Goal: Task Accomplishment & Management: Manage account settings

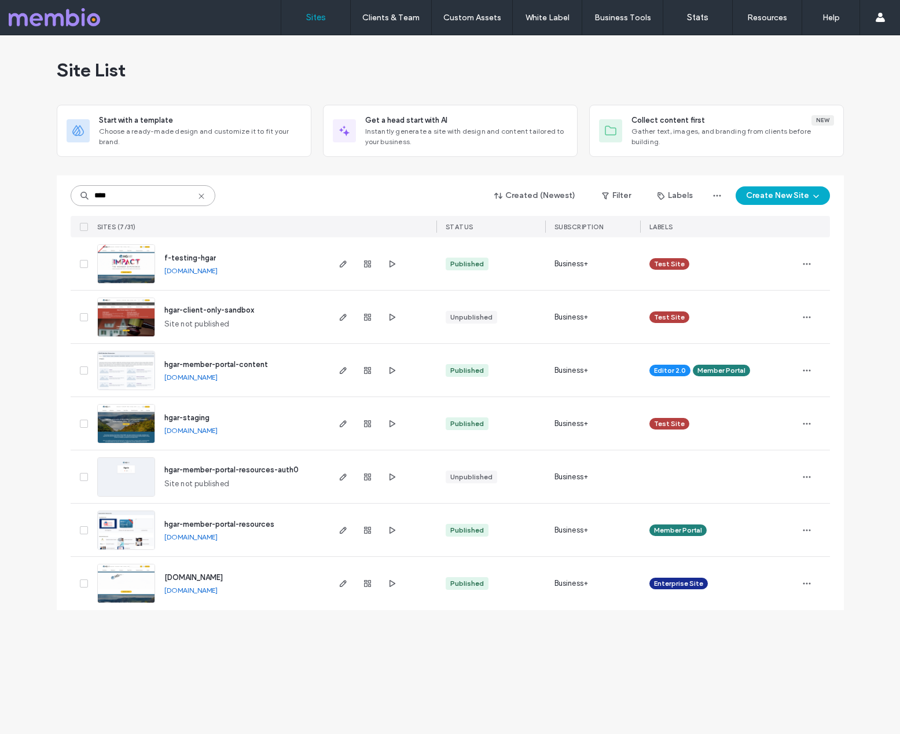
drag, startPoint x: 151, startPoint y: 196, endPoint x: 74, endPoint y: 191, distance: 77.7
click at [74, 191] on input "****" at bounding box center [143, 195] width 145 height 21
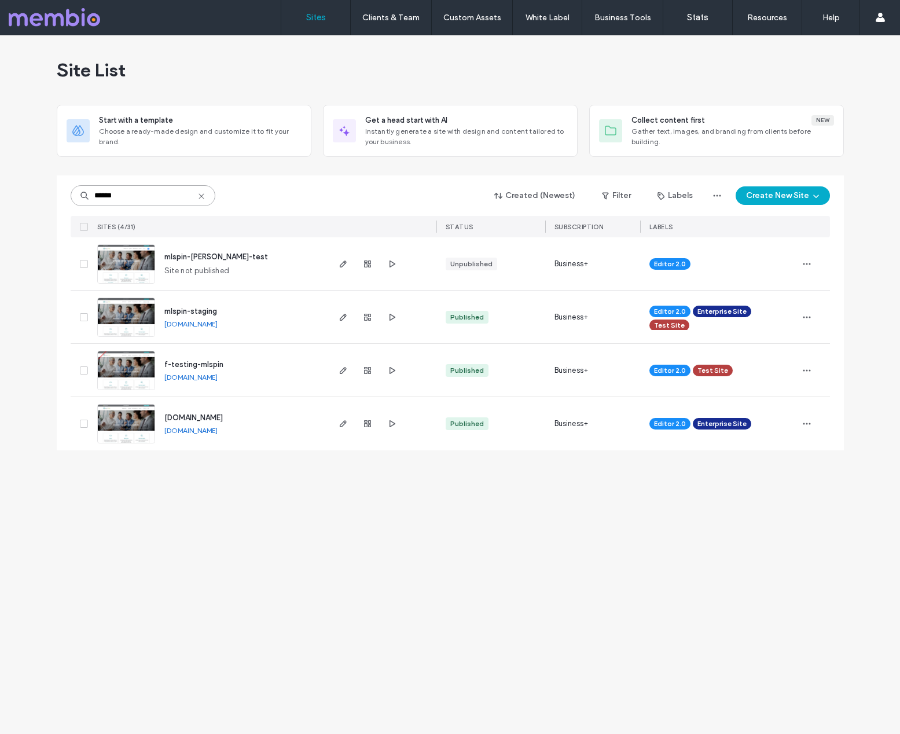
type input "******"
click at [516, 621] on div "Site List Start with a template Choose a ready-made design and customize it to …" at bounding box center [450, 384] width 900 height 699
click at [339, 425] on icon "button" at bounding box center [343, 423] width 9 height 9
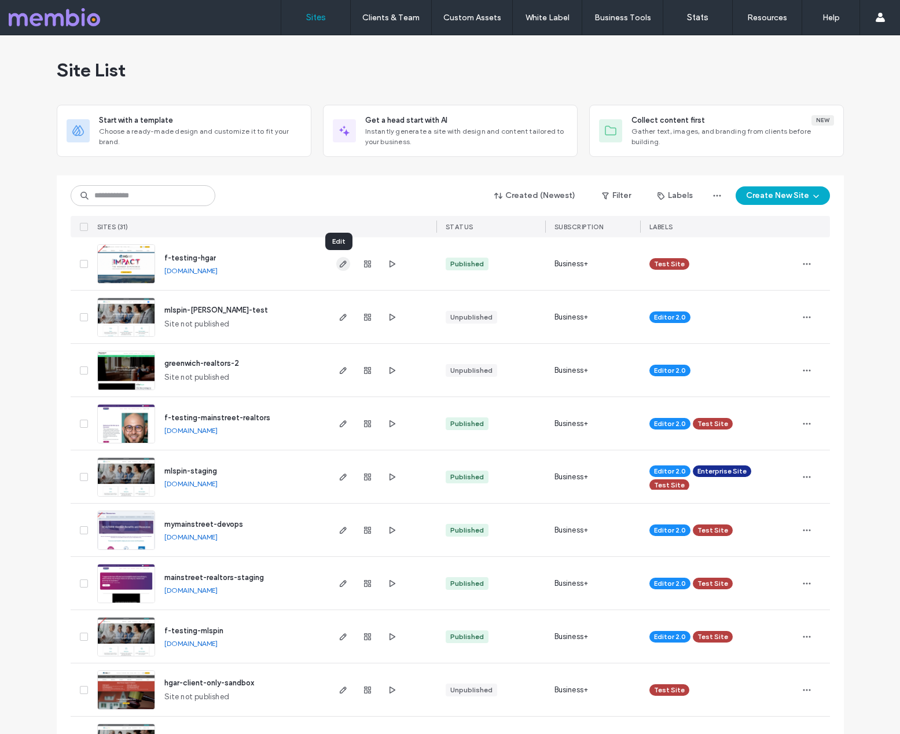
click at [339, 264] on icon "button" at bounding box center [343, 263] width 9 height 9
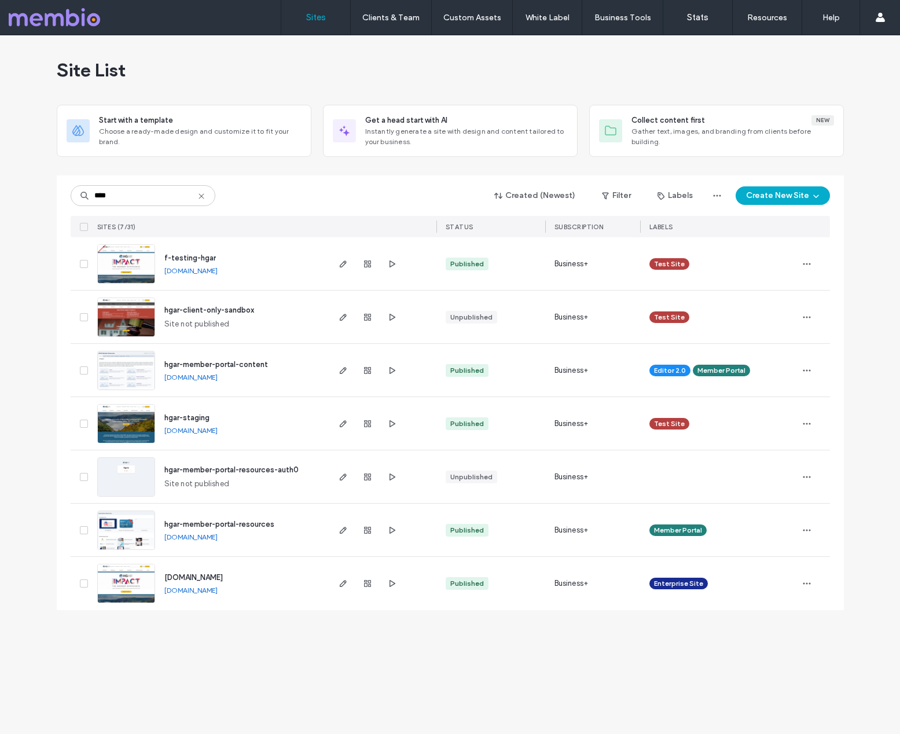
type input "****"
click at [39, 286] on div "Site List Start with a template Choose a ready-made design and customize it to …" at bounding box center [450, 384] width 900 height 699
click at [335, 641] on div "Site List Start with a template Choose a ready-made design and customize it to …" at bounding box center [450, 384] width 900 height 699
click at [395, 638] on div "Site List Start with a template Choose a ready-made design and customize it to …" at bounding box center [450, 384] width 900 height 699
drag, startPoint x: 316, startPoint y: 675, endPoint x: 323, endPoint y: 662, distance: 15.3
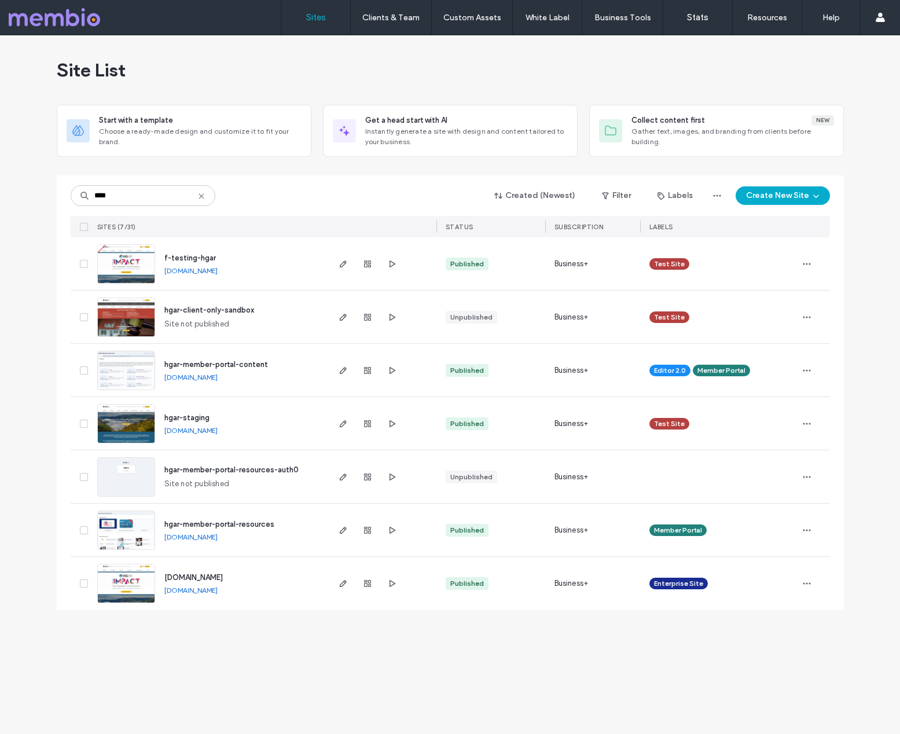
click at [316, 675] on div "Site List Start with a template Choose a ready-made design and customize it to …" at bounding box center [450, 384] width 900 height 699
click at [202, 195] on icon at bounding box center [201, 196] width 9 height 9
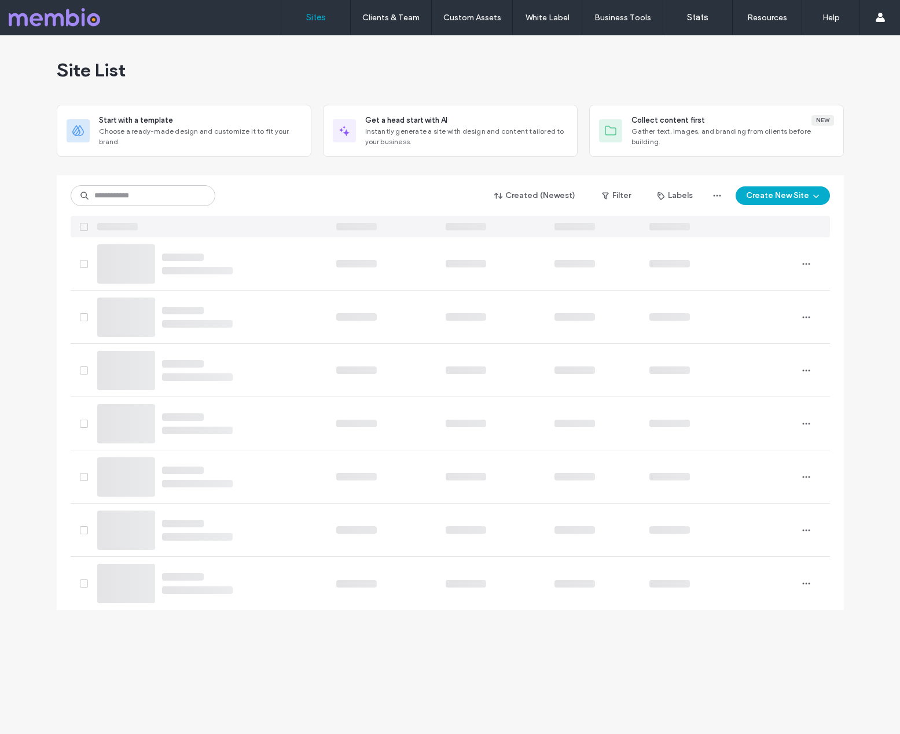
click at [384, 72] on div "Site List" at bounding box center [450, 69] width 787 height 69
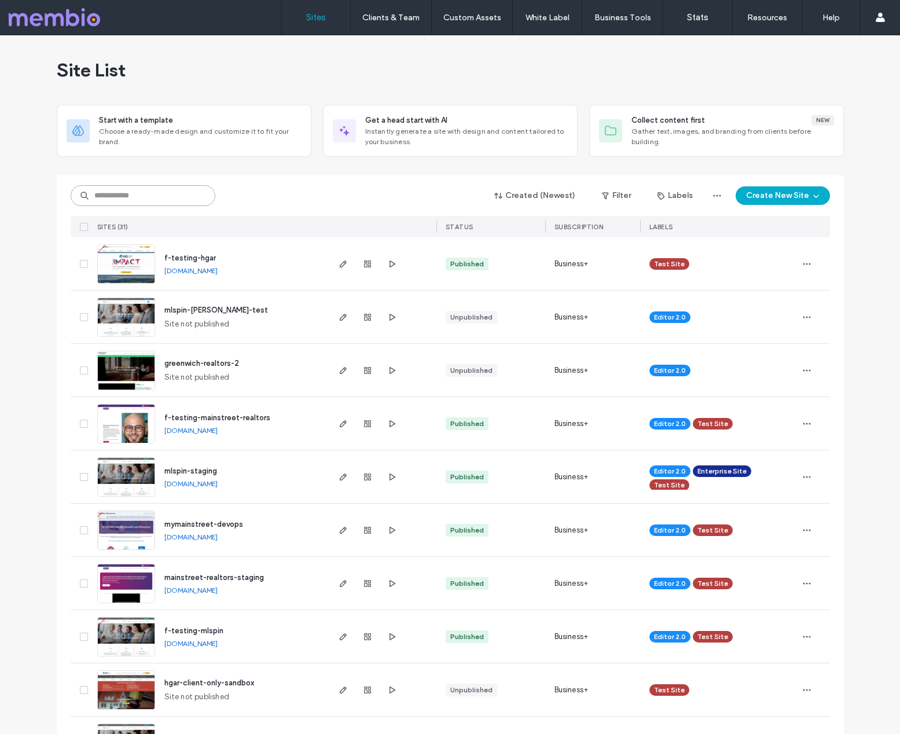
click at [142, 194] on input at bounding box center [143, 195] width 145 height 21
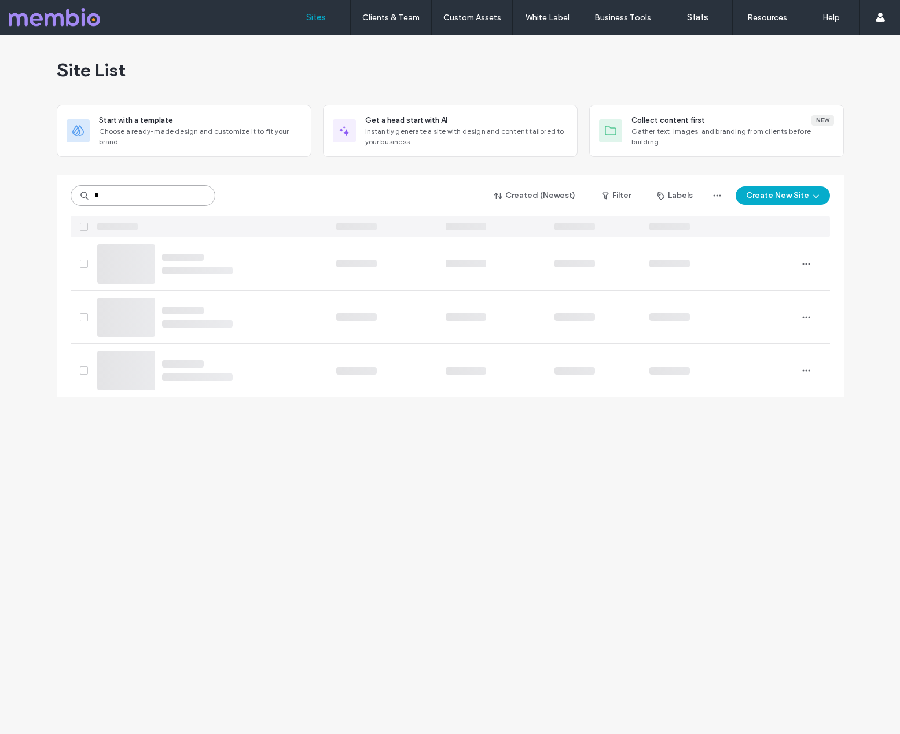
type input "*"
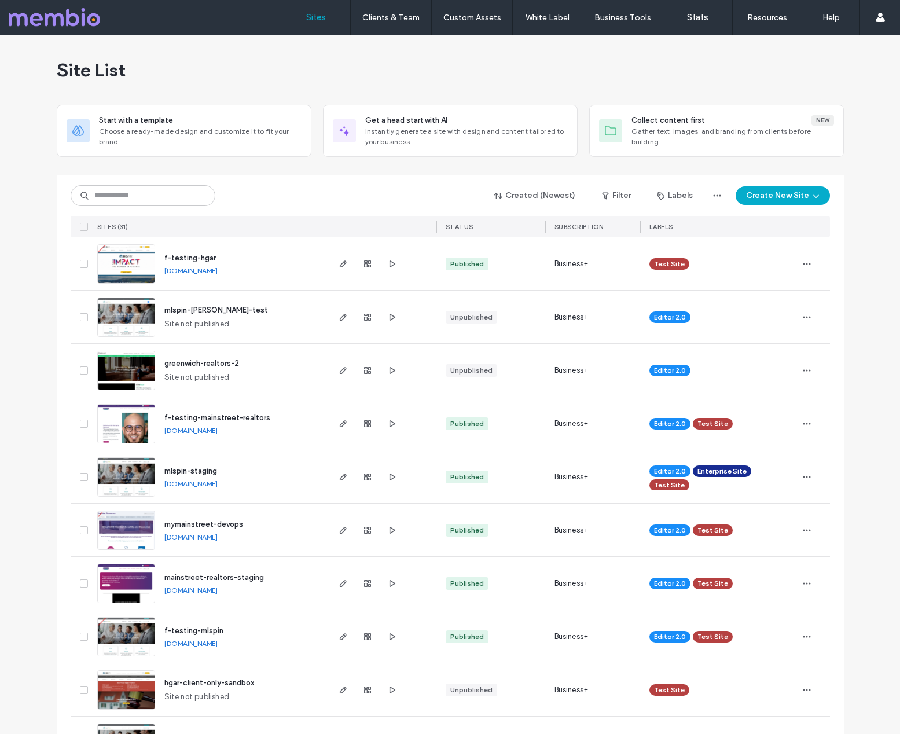
click at [479, 76] on div "Site List" at bounding box center [450, 69] width 787 height 69
click at [342, 261] on icon "button" at bounding box center [343, 263] width 9 height 9
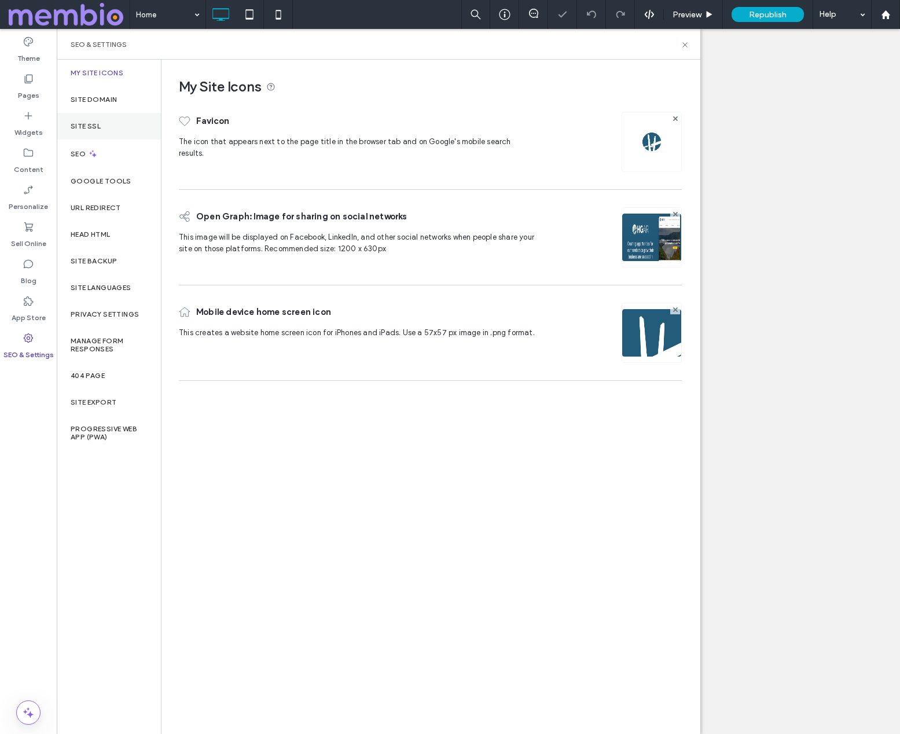
click at [89, 99] on label "Site Domain" at bounding box center [94, 100] width 46 height 8
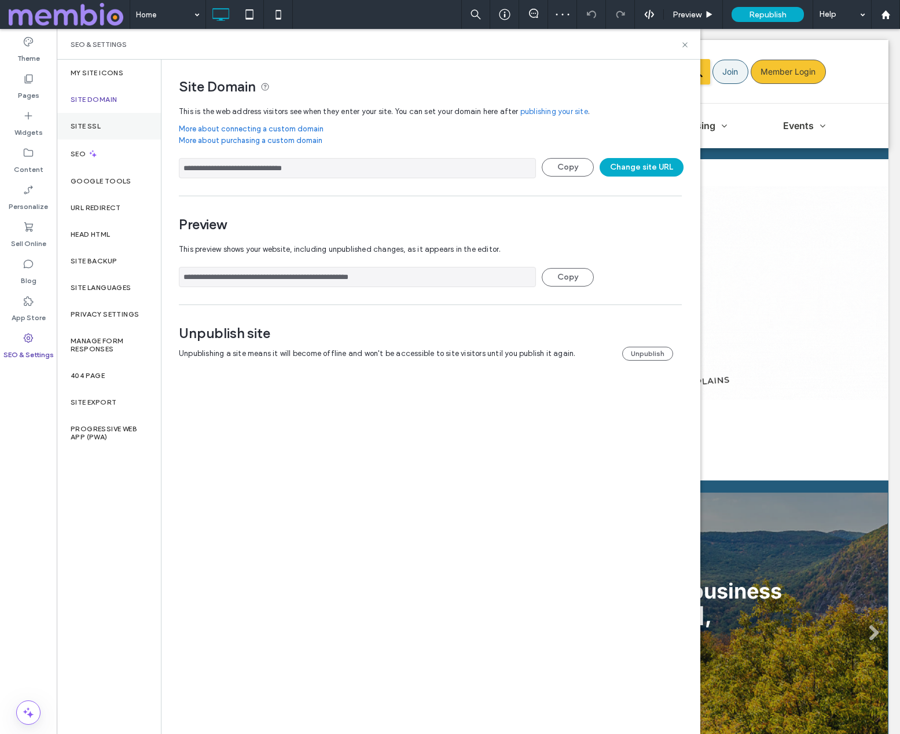
click at [86, 123] on label "Site SSL" at bounding box center [86, 126] width 30 height 8
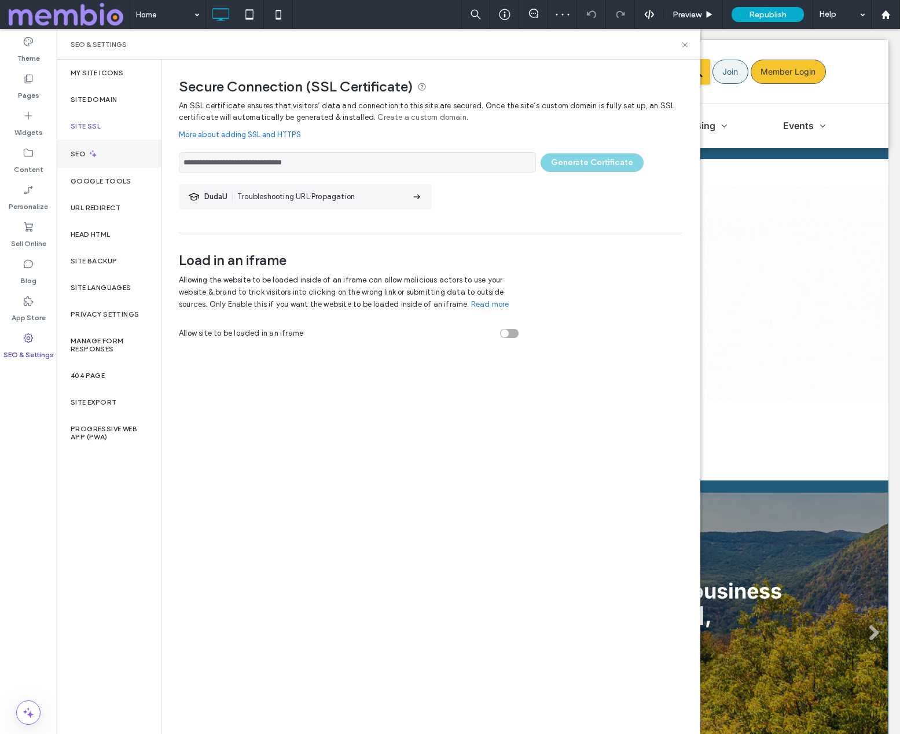
click at [76, 150] on label "SEO" at bounding box center [79, 154] width 17 height 8
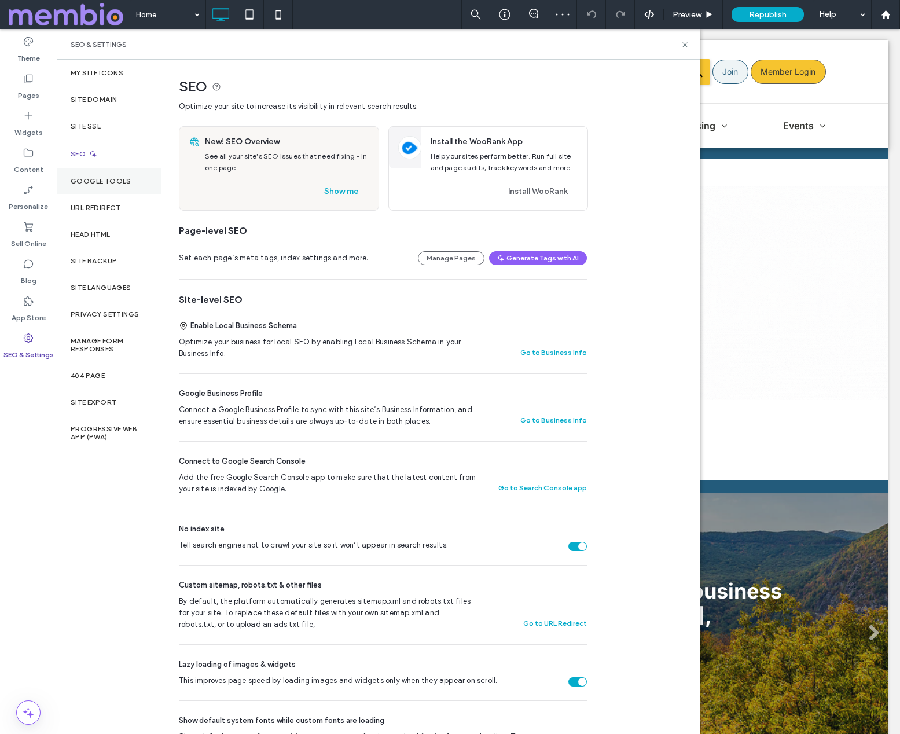
click at [76, 177] on label "Google Tools" at bounding box center [101, 181] width 61 height 8
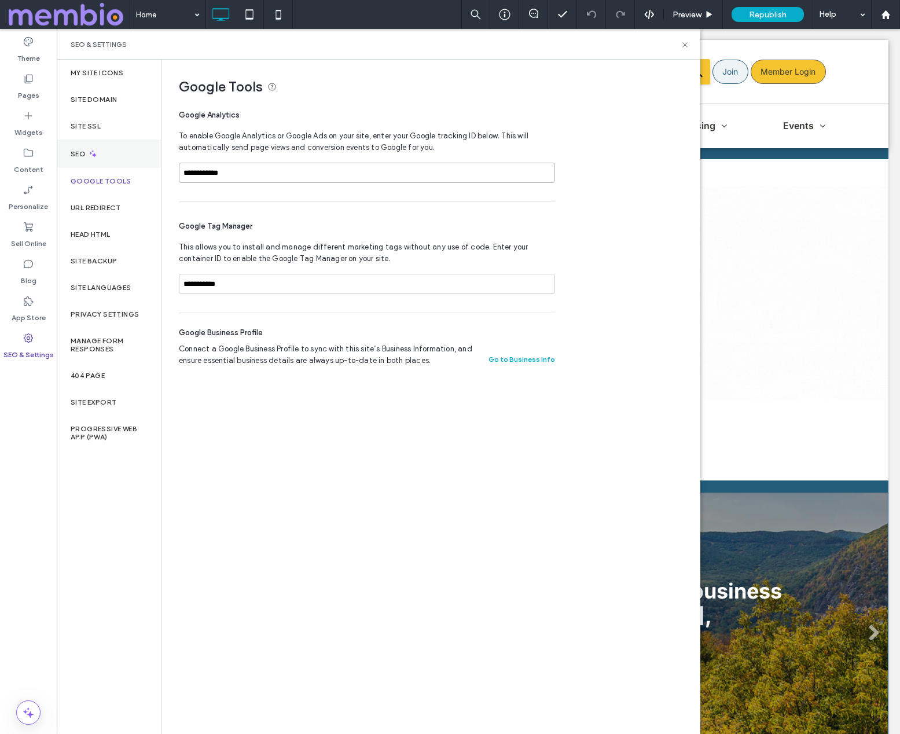
drag, startPoint x: 282, startPoint y: 176, endPoint x: 117, endPoint y: 163, distance: 165.5
click at [117, 163] on div "**********" at bounding box center [379, 397] width 644 height 675
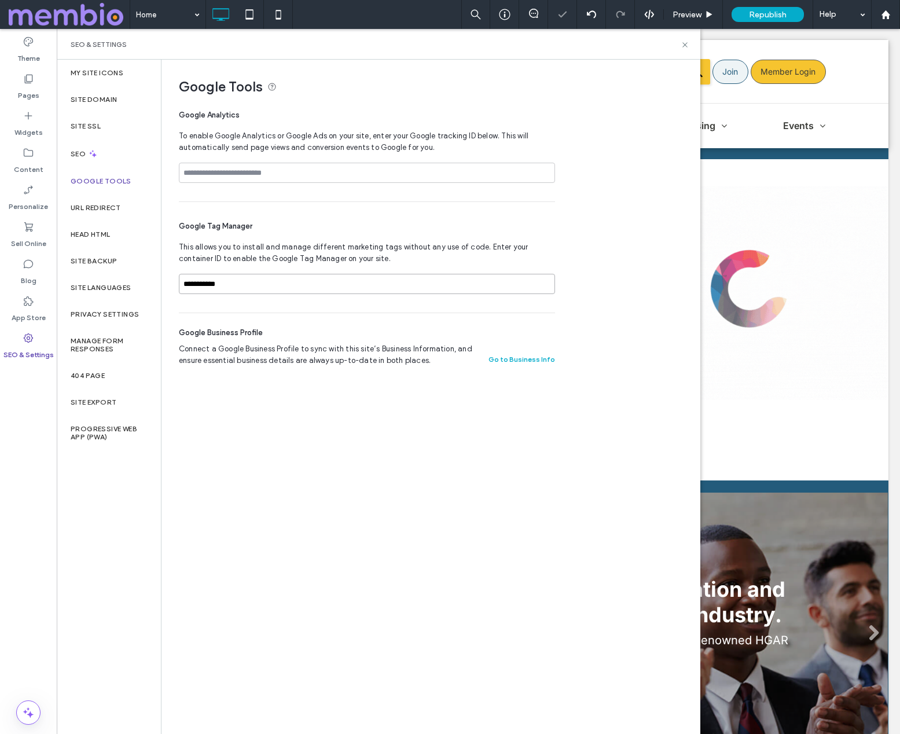
click at [257, 285] on input "**********" at bounding box center [367, 284] width 376 height 20
drag, startPoint x: 157, startPoint y: 276, endPoint x: 149, endPoint y: 276, distance: 8.7
click at [149, 276] on div "**********" at bounding box center [379, 397] width 644 height 675
click at [570, 222] on div "Google Tools Google Analytics To enable Google Analytics or Google Ads on your …" at bounding box center [426, 220] width 529 height 321
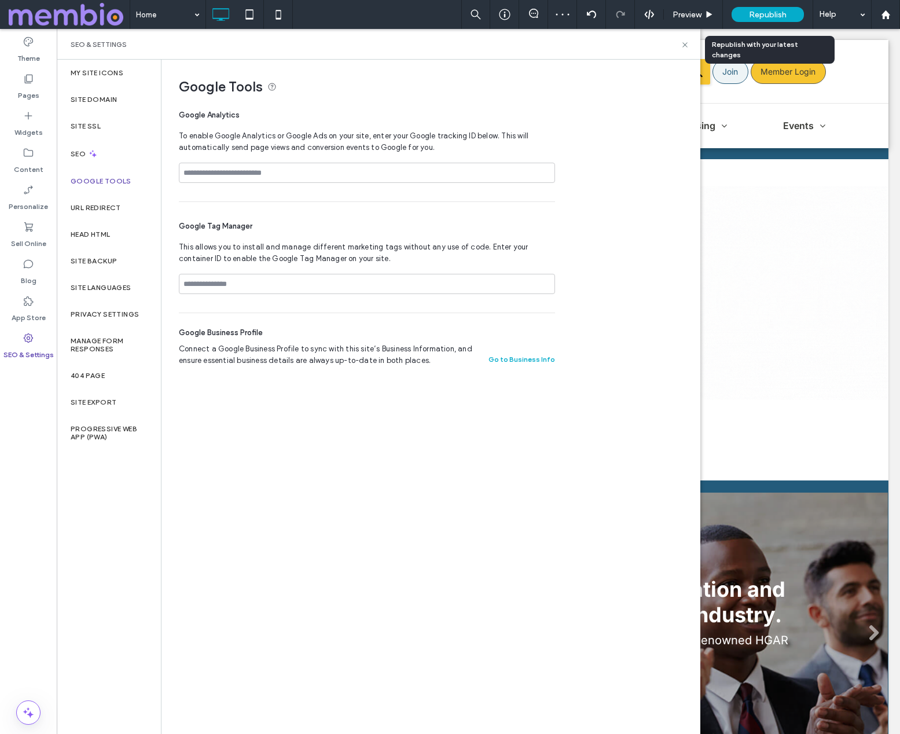
click at [774, 15] on span "Republish" at bounding box center [768, 15] width 38 height 10
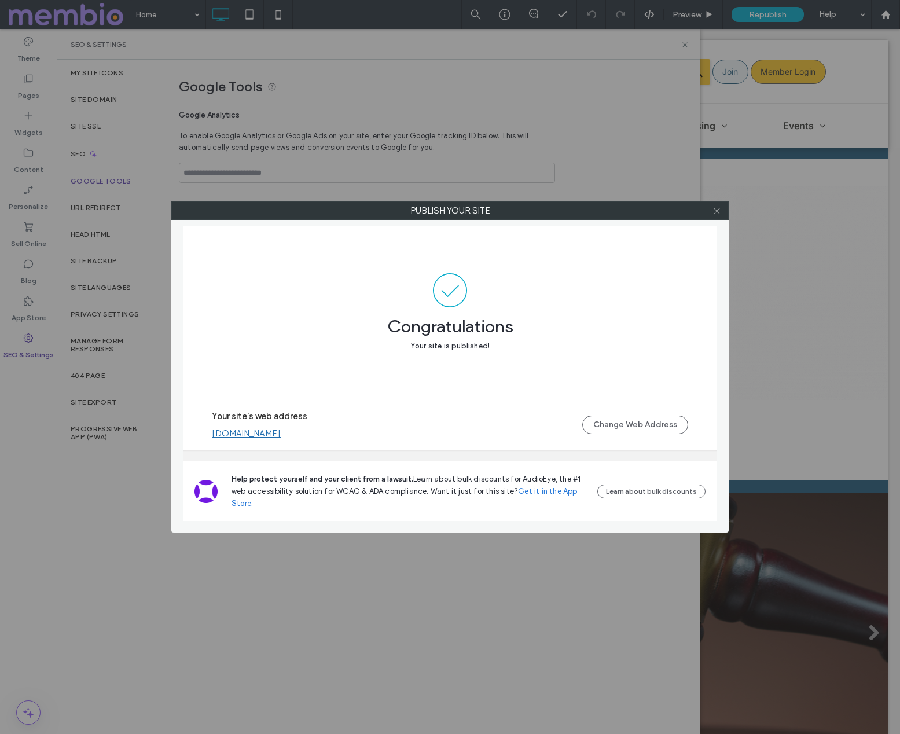
click at [716, 209] on icon at bounding box center [717, 211] width 9 height 9
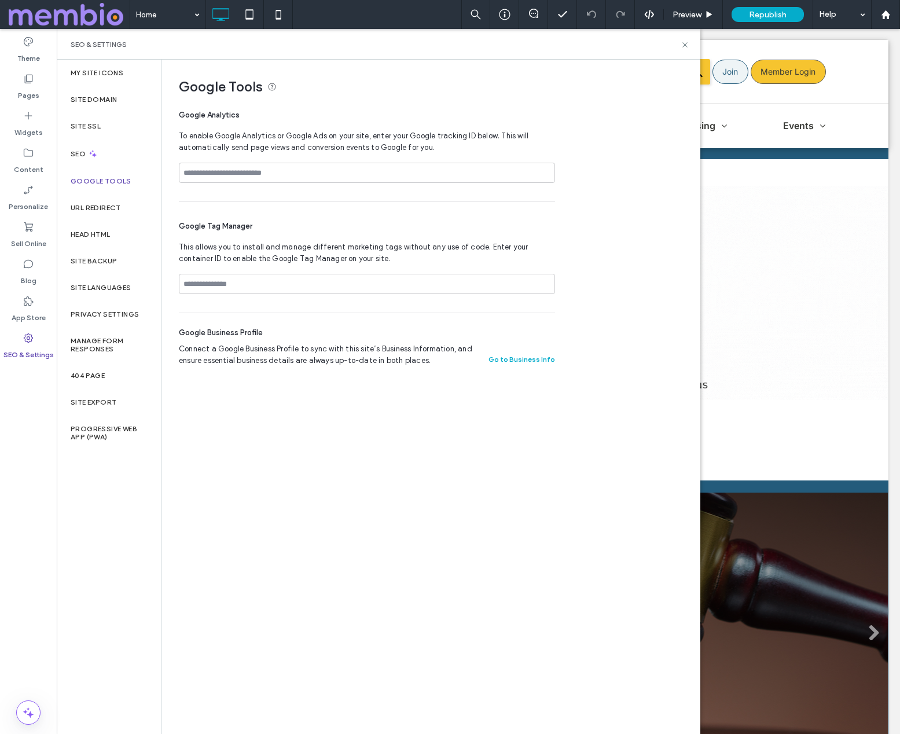
click at [65, 13] on span at bounding box center [69, 14] width 121 height 23
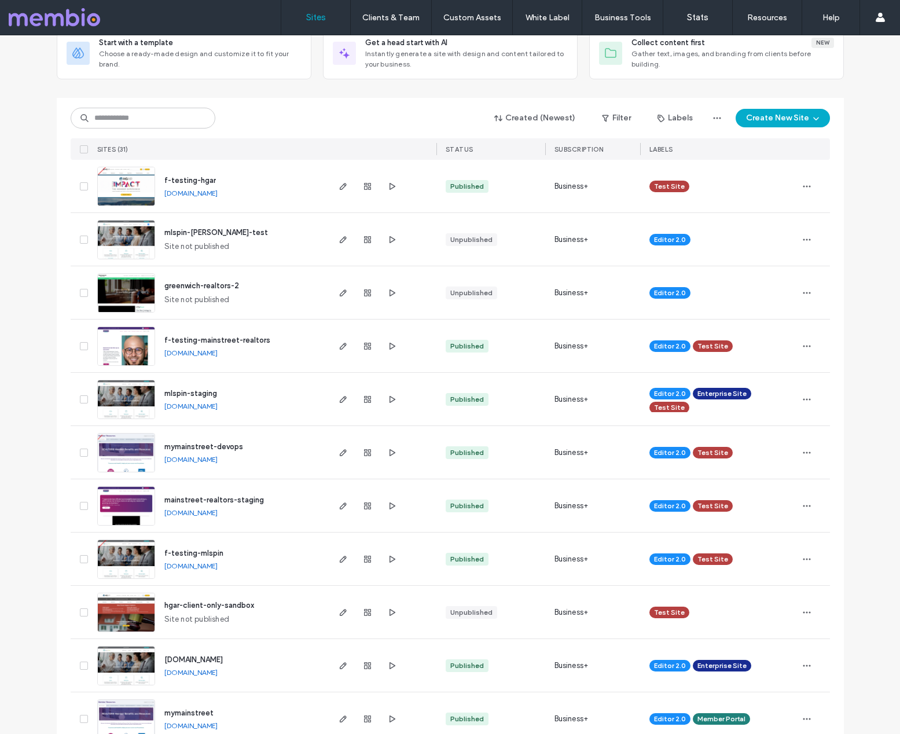
scroll to position [80, 0]
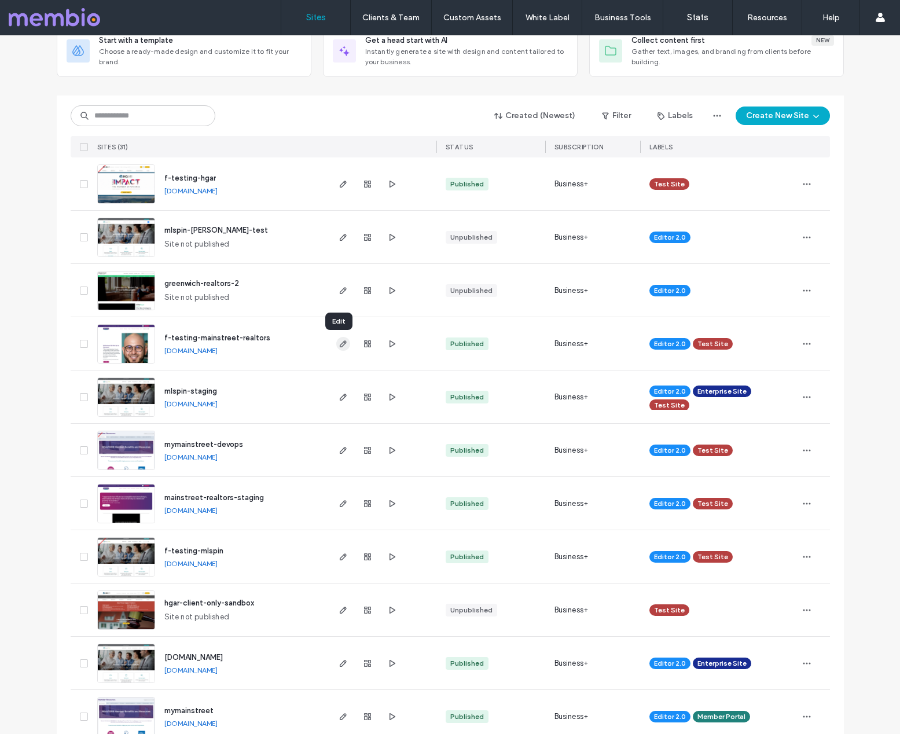
click at [342, 346] on icon "button" at bounding box center [343, 343] width 9 height 9
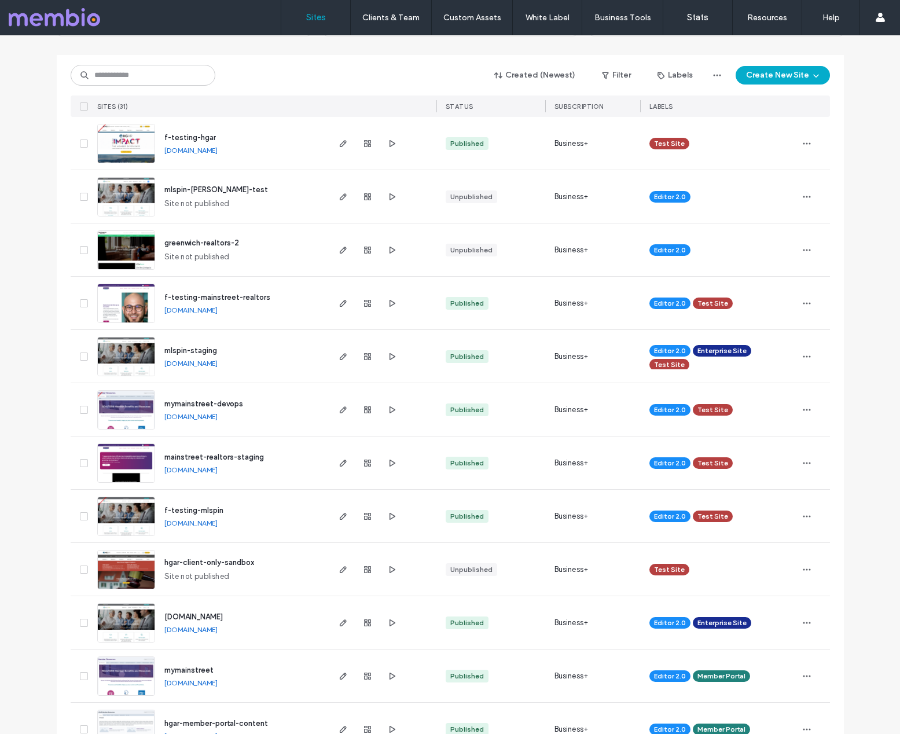
scroll to position [123, 0]
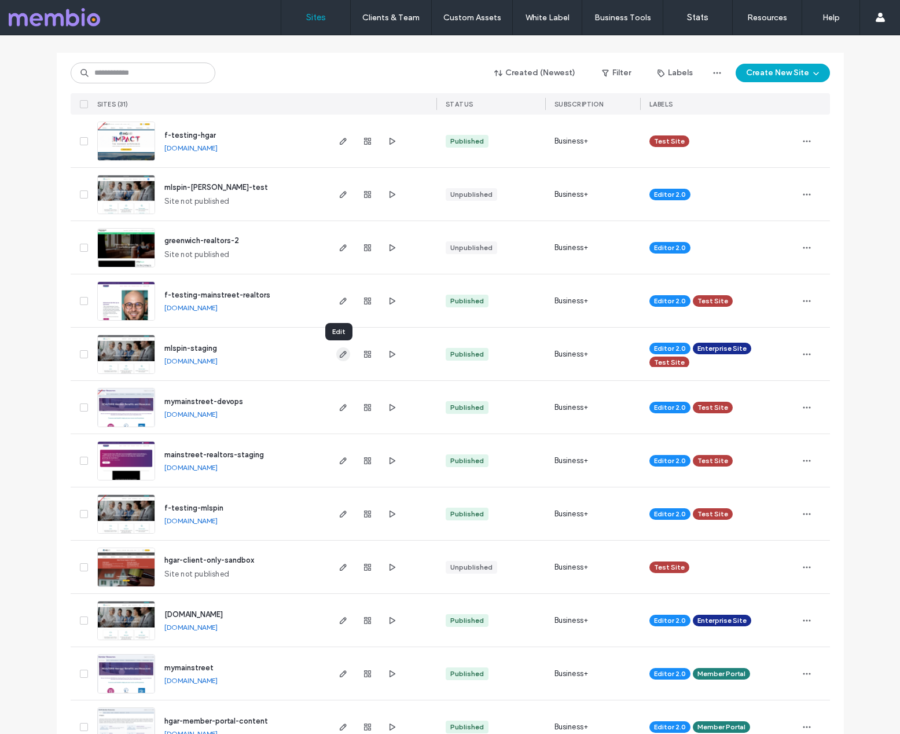
click at [339, 357] on use "button" at bounding box center [342, 354] width 7 height 7
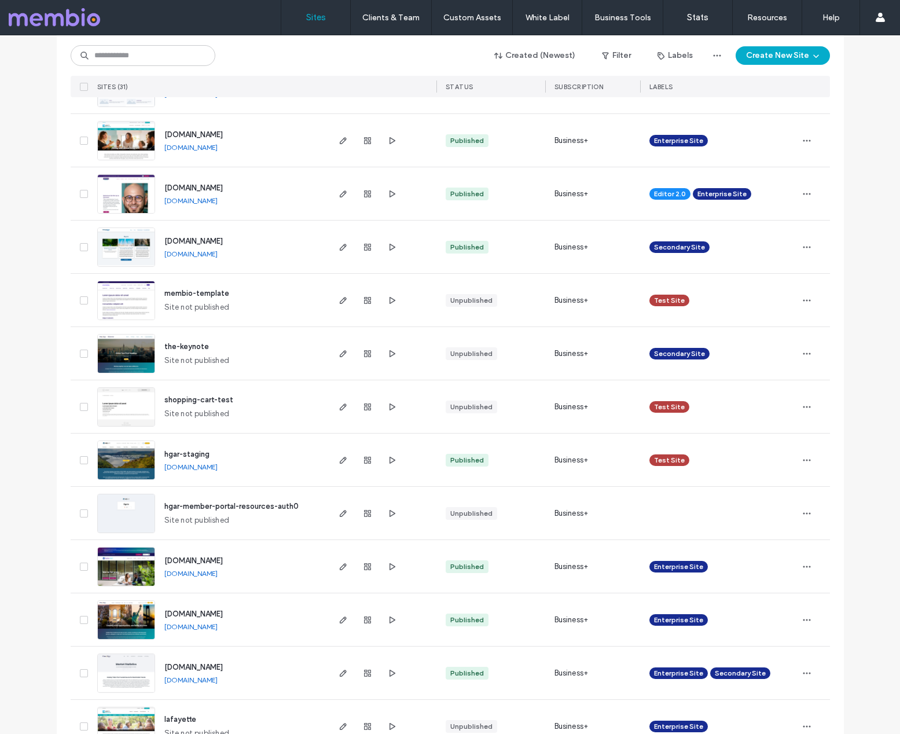
scroll to position [795, 0]
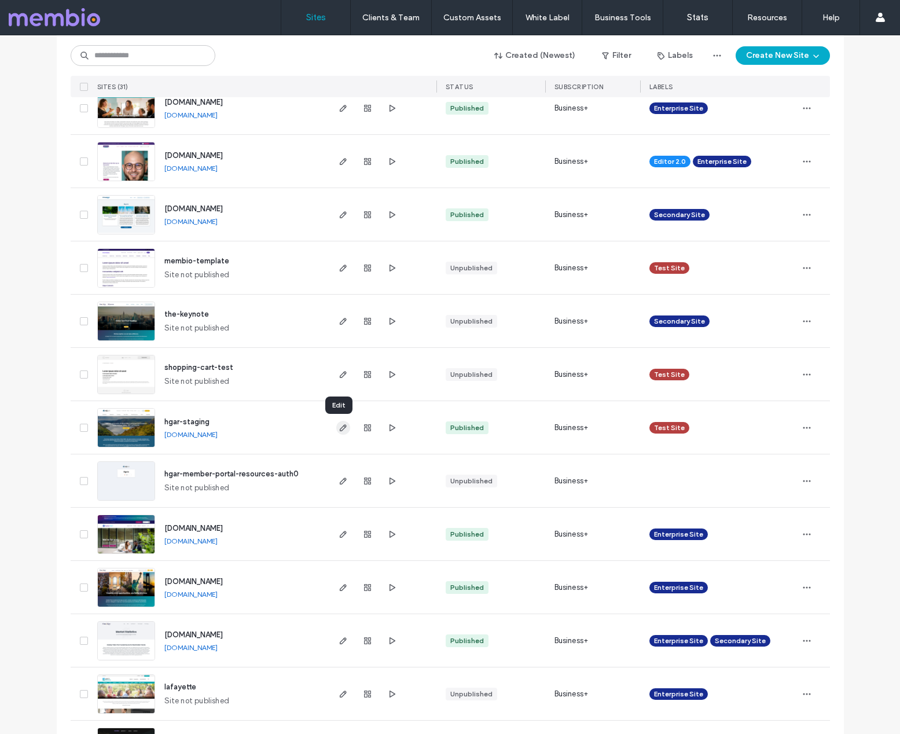
click at [341, 427] on icon "button" at bounding box center [343, 427] width 9 height 9
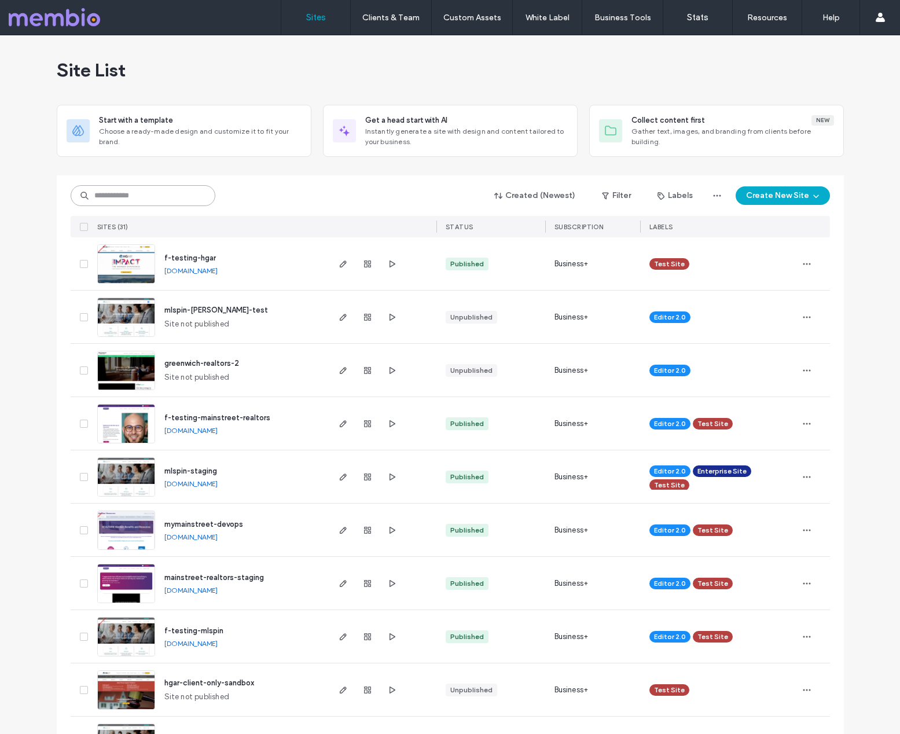
drag, startPoint x: 140, startPoint y: 205, endPoint x: 145, endPoint y: 199, distance: 8.2
click at [140, 205] on input at bounding box center [143, 195] width 145 height 21
click at [148, 197] on input at bounding box center [143, 195] width 145 height 21
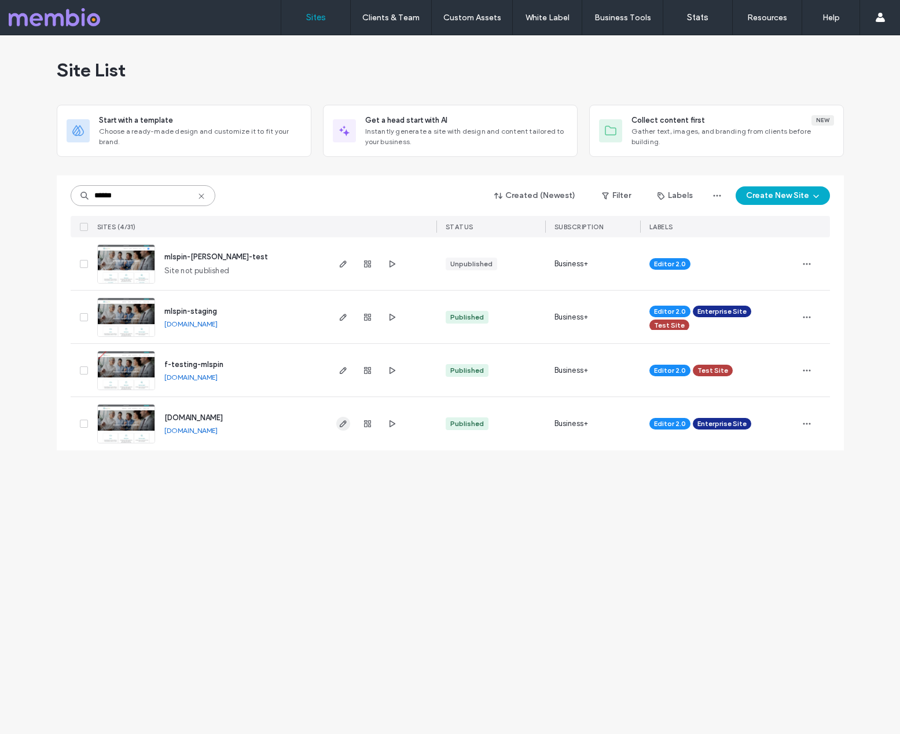
type input "******"
click at [343, 426] on icon "button" at bounding box center [343, 423] width 9 height 9
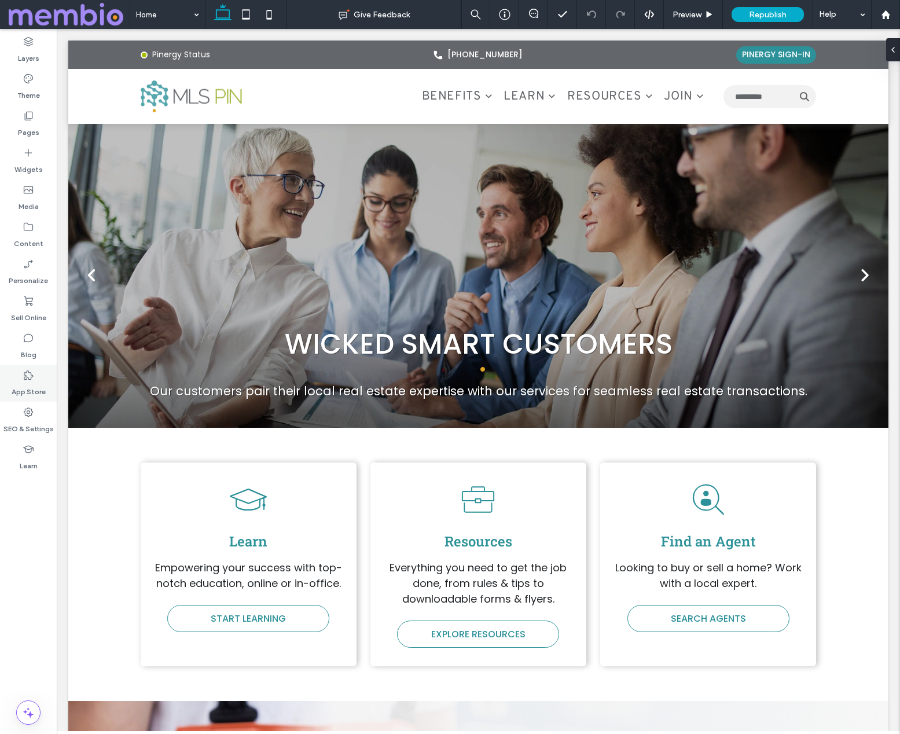
click at [26, 383] on label "App Store" at bounding box center [29, 389] width 34 height 16
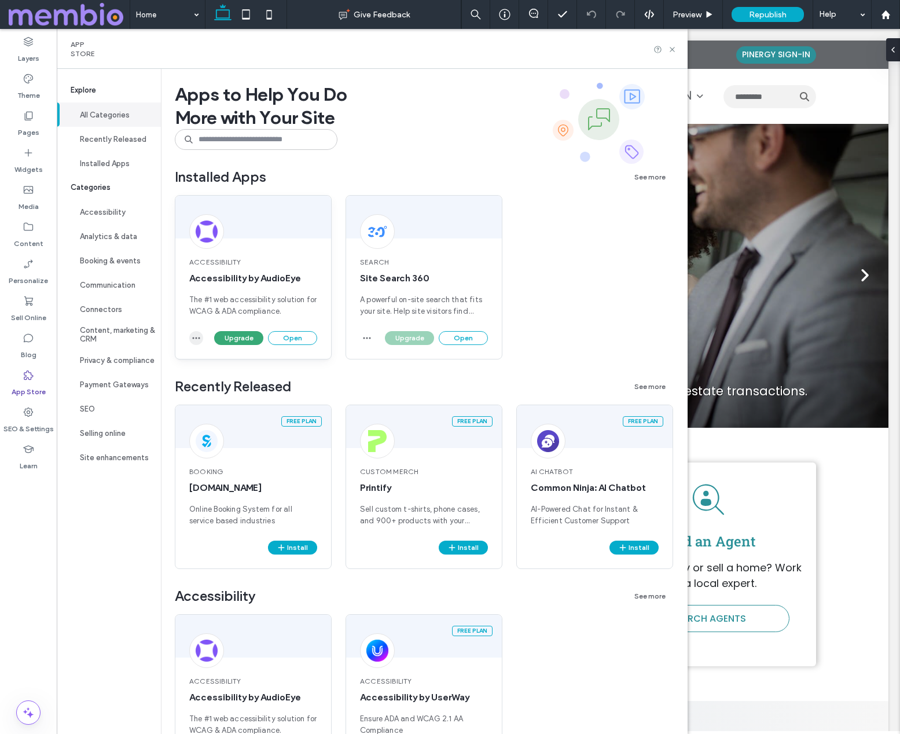
click at [196, 338] on use "button" at bounding box center [197, 339] width 8 height 2
click at [580, 272] on div "Accessibility Accessibility by AudioEye The #1 web accessibility solution for W…" at bounding box center [424, 286] width 499 height 183
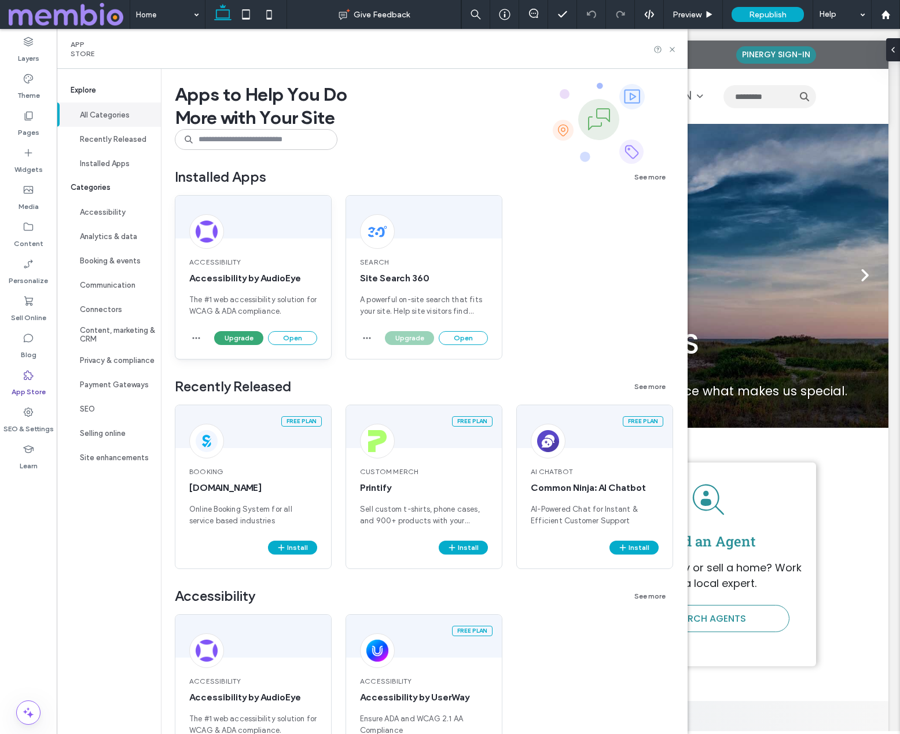
click at [274, 255] on div "Accessibility Accessibility by AudioEye The #1 web accessibility solution for W…" at bounding box center [253, 287] width 156 height 88
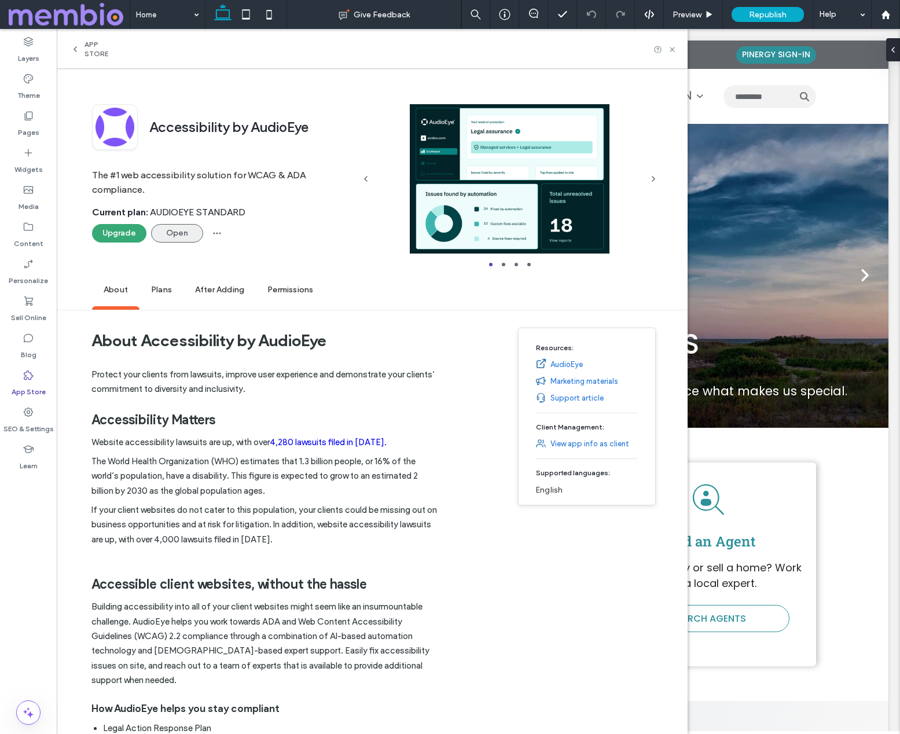
click at [177, 232] on button "Open" at bounding box center [177, 233] width 52 height 19
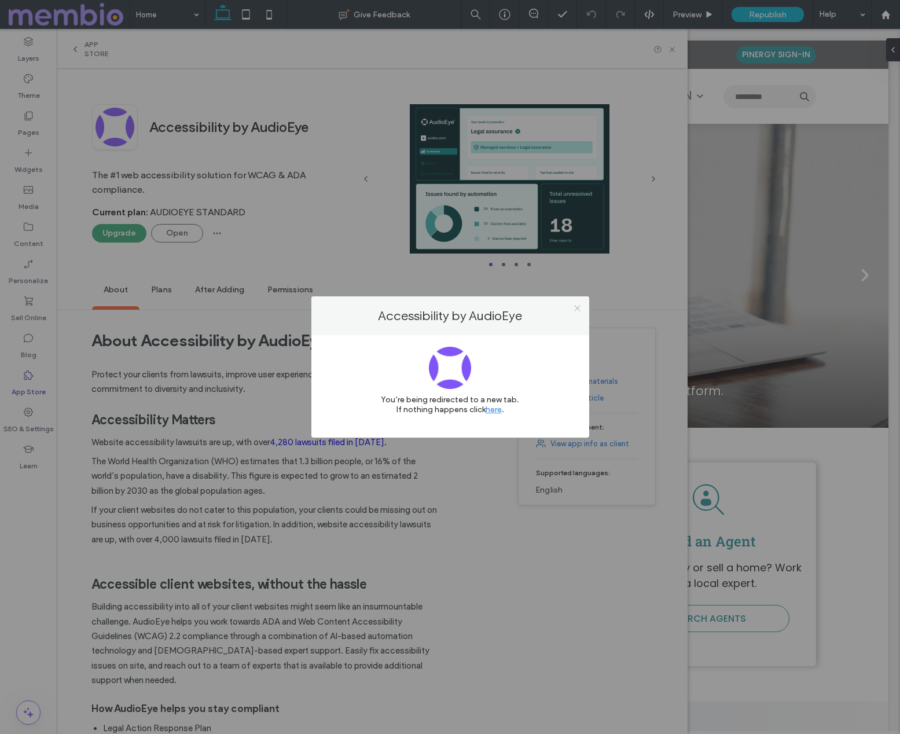
click at [580, 309] on icon at bounding box center [577, 308] width 9 height 9
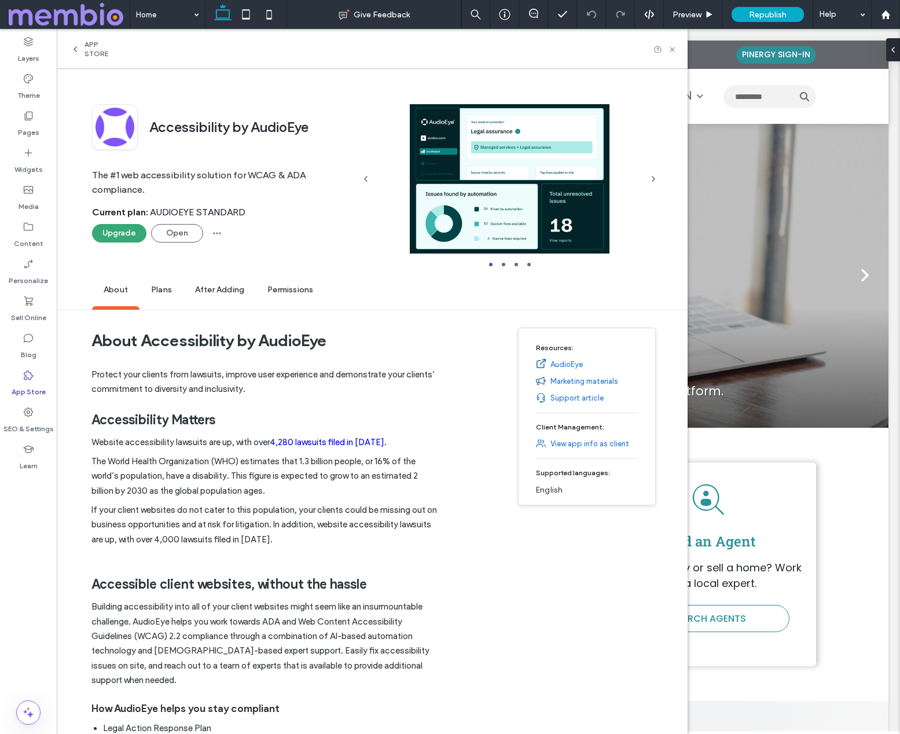
drag, startPoint x: 157, startPoint y: 285, endPoint x: 194, endPoint y: 289, distance: 36.8
click at [157, 285] on span "Plans" at bounding box center [162, 290] width 44 height 32
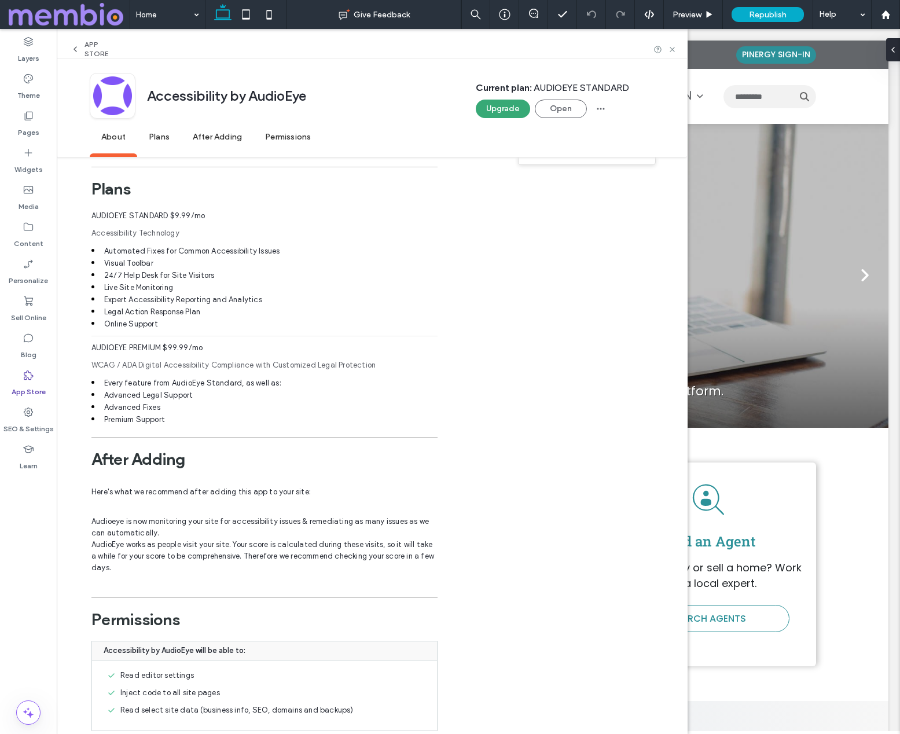
scroll to position [705, 0]
click at [284, 134] on span "Permissions" at bounding box center [288, 138] width 69 height 32
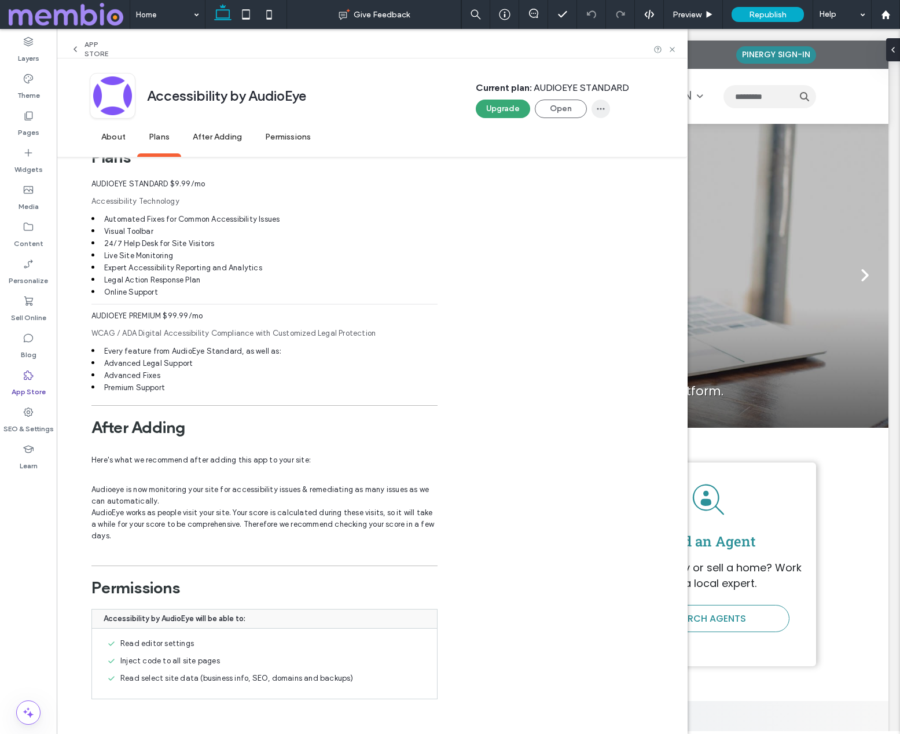
click at [602, 104] on span "button" at bounding box center [601, 109] width 19 height 19
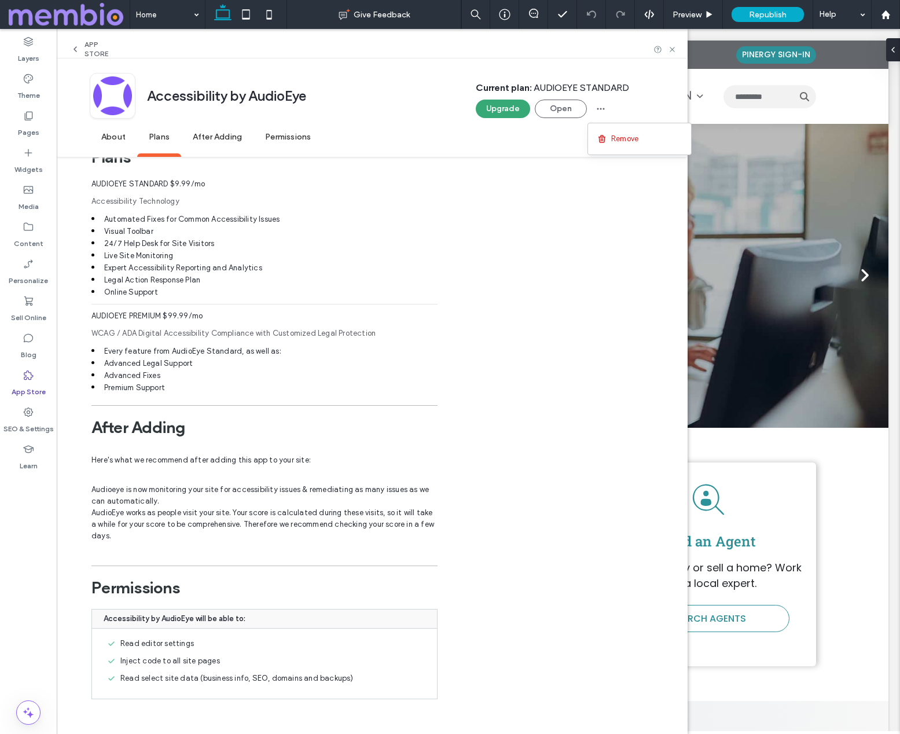
click at [444, 248] on div "About Accessibility by AudioEye Protect your clients from lawsuits, improve use…" at bounding box center [372, 158] width 631 height 1151
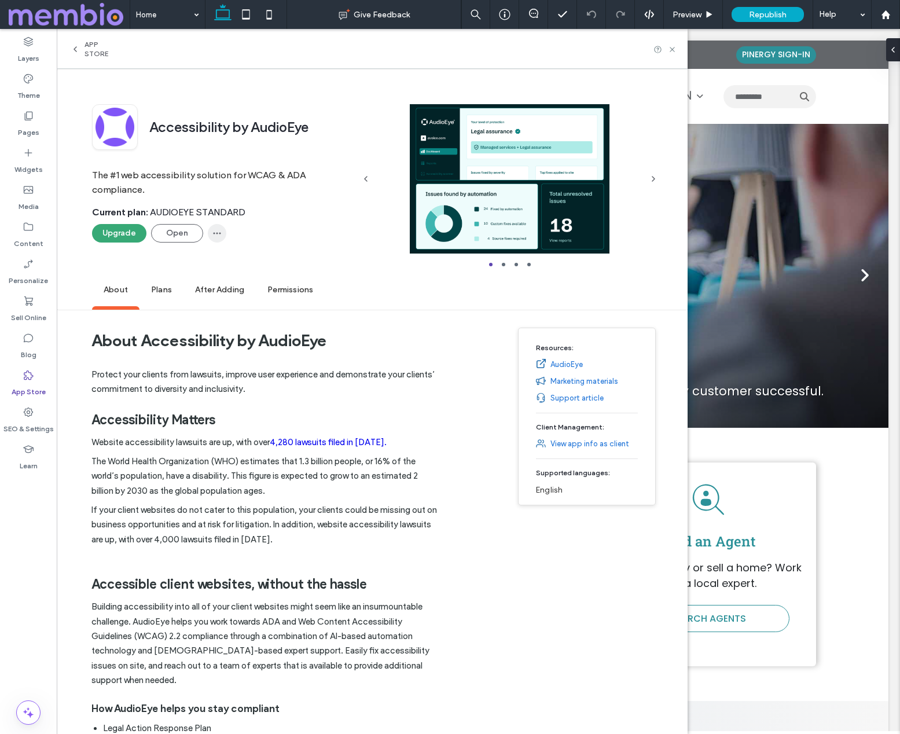
click at [214, 230] on icon "button" at bounding box center [216, 233] width 9 height 9
click at [266, 224] on div "Upgrade Open" at bounding box center [223, 233] width 262 height 19
click at [349, 491] on p "The World Health Organization (WHO) estimates that 1.3 billion people, or 16% o…" at bounding box center [264, 474] width 346 height 49
click at [243, 354] on h1 "About Accessibility by AudioEye" at bounding box center [264, 340] width 346 height 43
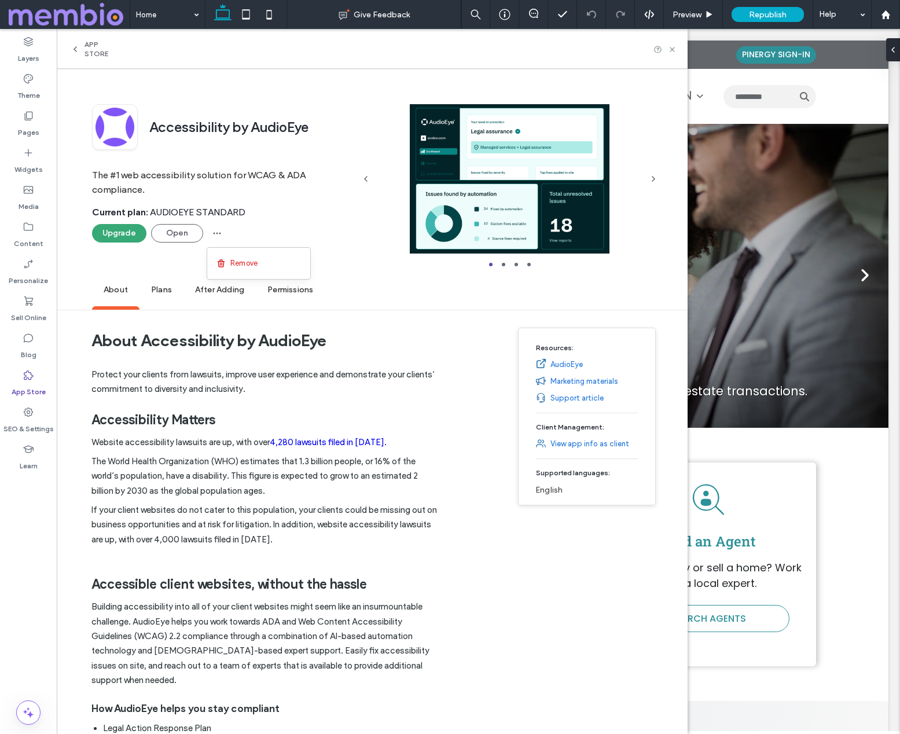
click at [203, 366] on span "Protect your clients from lawsuits, improve user experience and demonstrate you…" at bounding box center [264, 610] width 346 height 497
click at [354, 206] on div at bounding box center [365, 178] width 23 height 149
click at [215, 230] on icon "button" at bounding box center [216, 233] width 9 height 9
click at [372, 440] on link "4,280 lawsuits filed in 2024." at bounding box center [328, 442] width 117 height 10
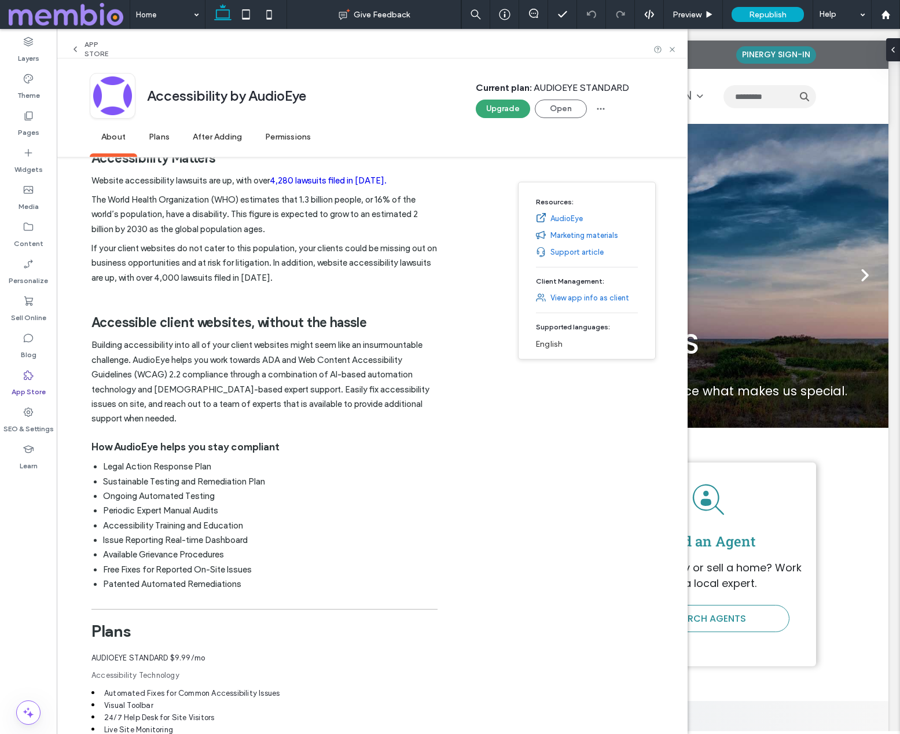
scroll to position [735, 0]
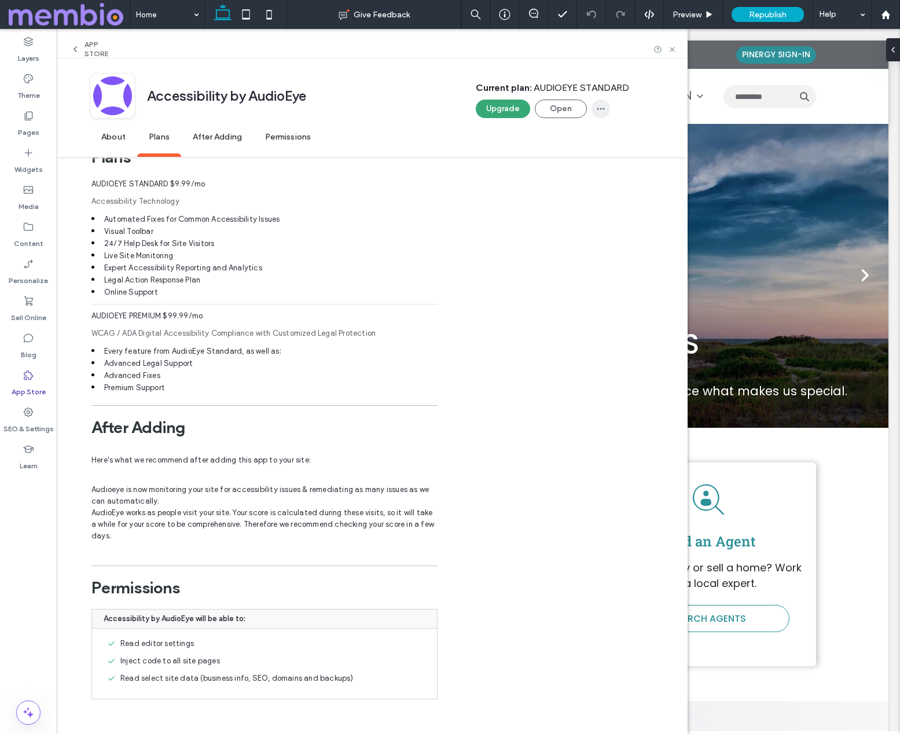
click at [600, 110] on icon "button" at bounding box center [600, 108] width 9 height 9
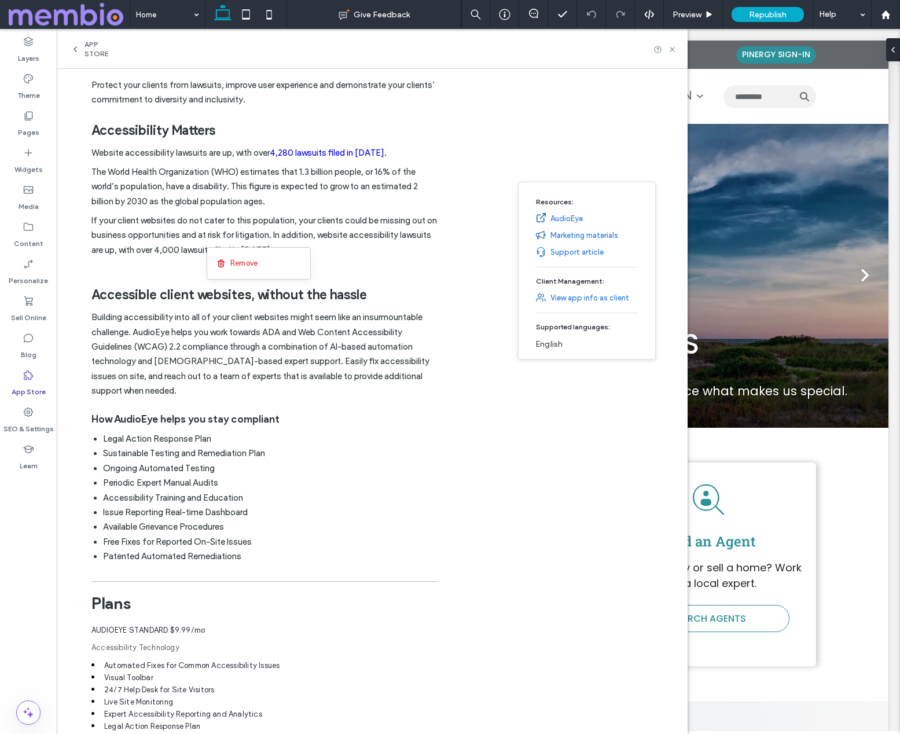
scroll to position [0, 0]
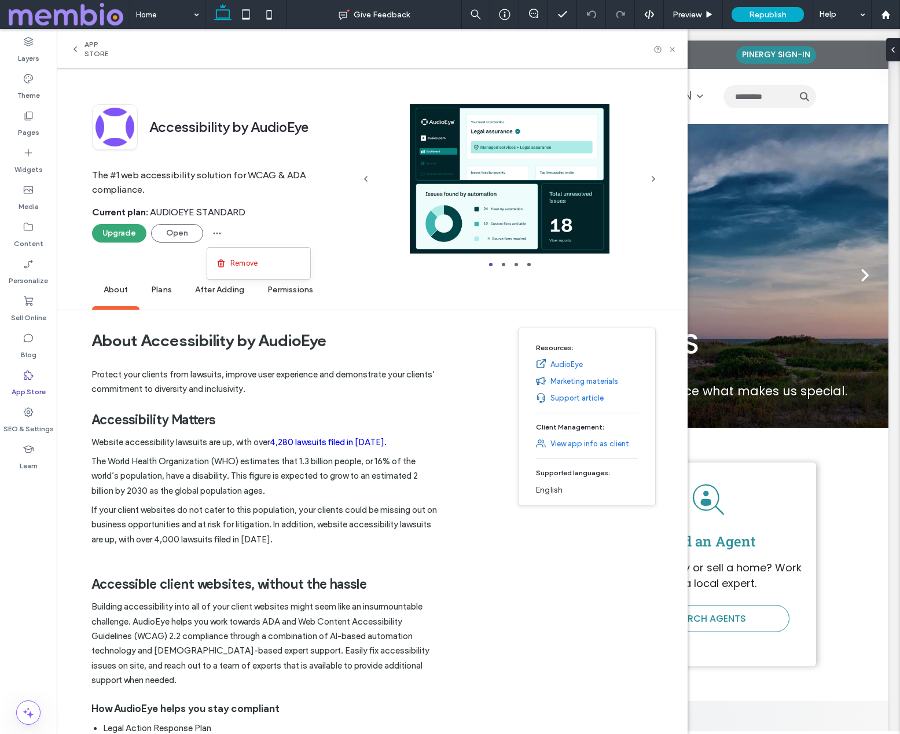
click at [248, 376] on p "Protect your clients from lawsuits, improve user experience and demonstrate you…" at bounding box center [264, 383] width 346 height 30
click at [219, 233] on icon "button" at bounding box center [216, 233] width 9 height 9
click at [241, 261] on span "Remove" at bounding box center [243, 264] width 27 height 12
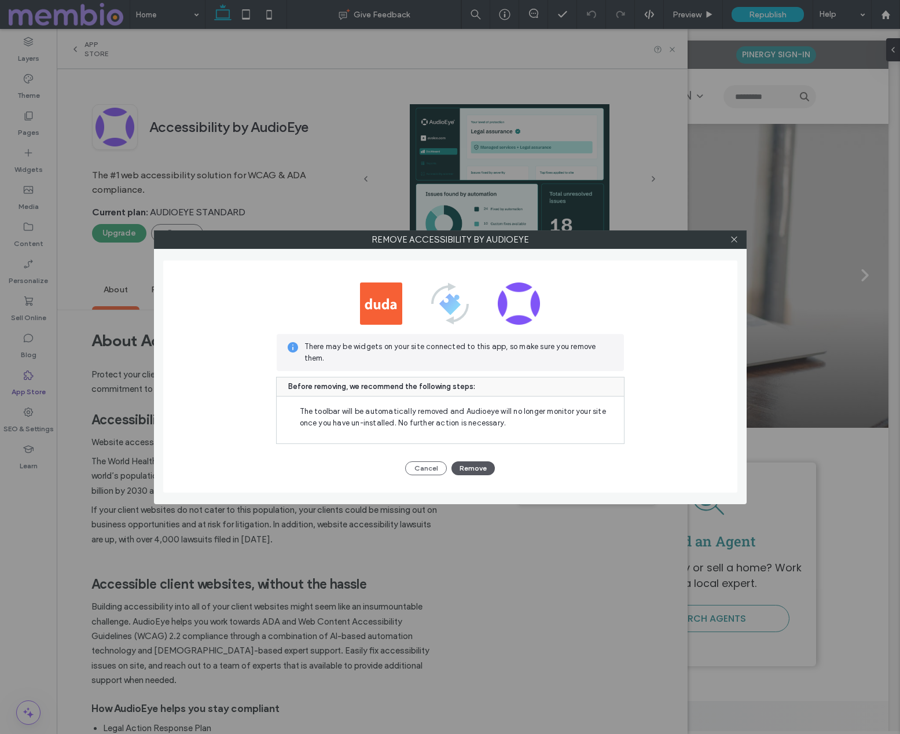
click at [476, 468] on button "Remove" at bounding box center [473, 468] width 43 height 14
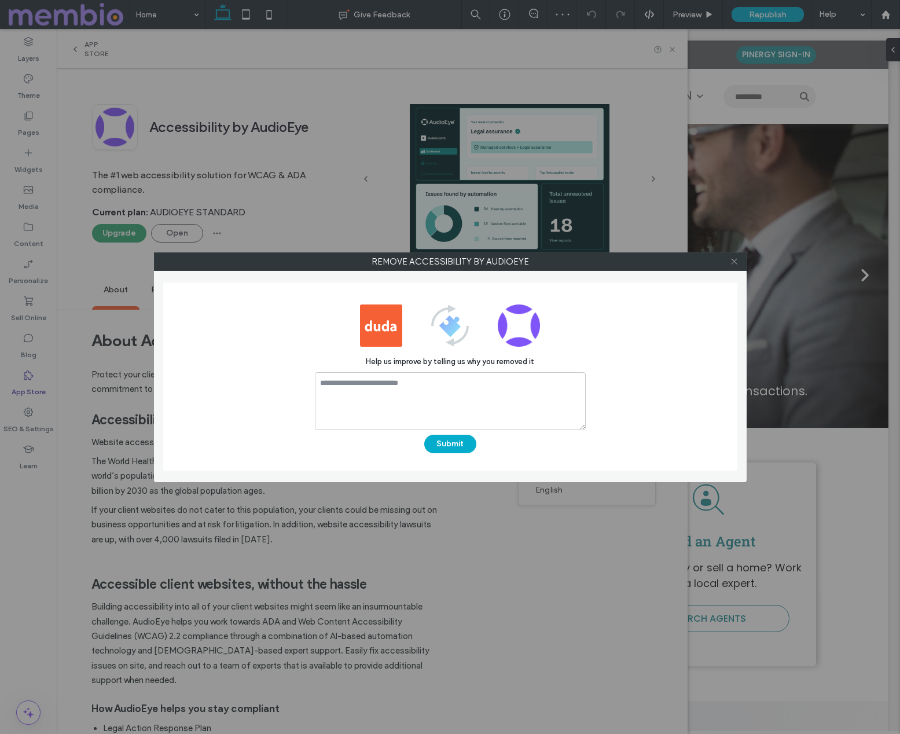
click at [735, 261] on icon at bounding box center [734, 261] width 9 height 9
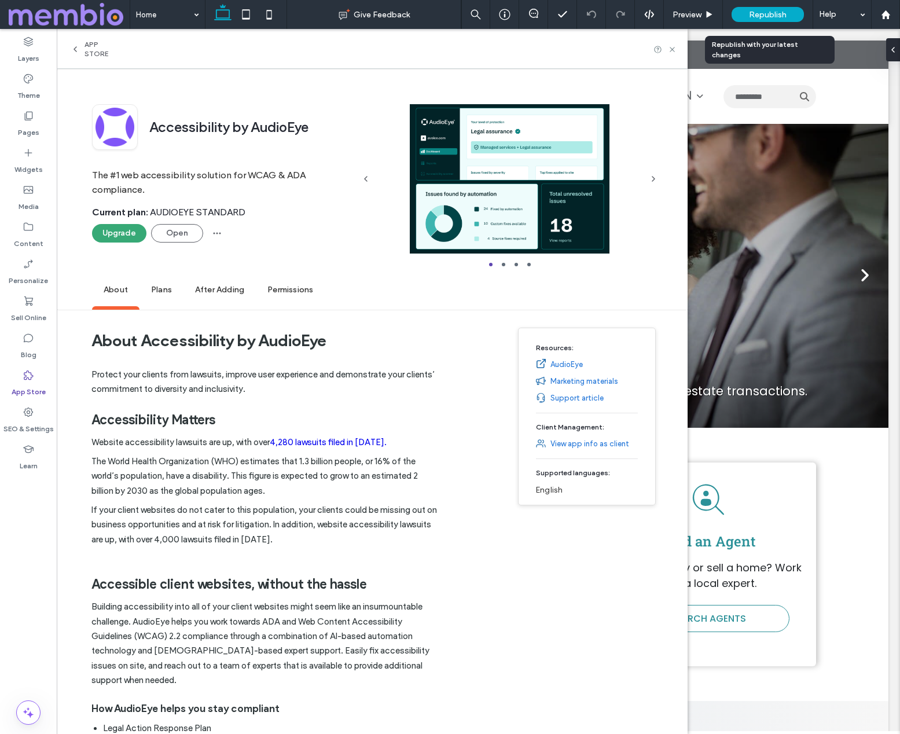
click at [779, 12] on span "Republish" at bounding box center [768, 15] width 38 height 10
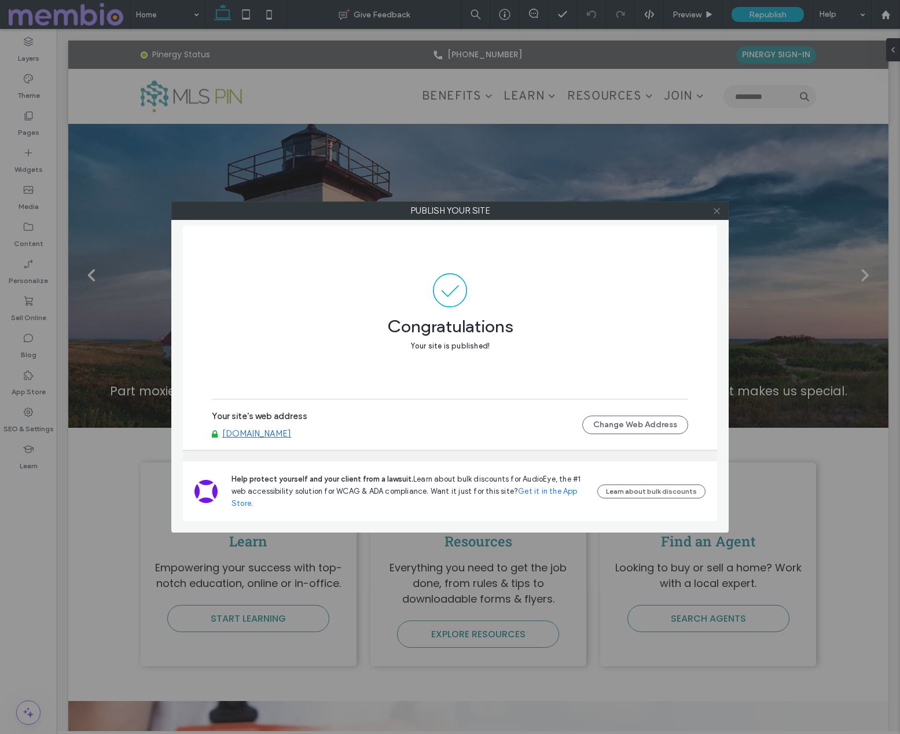
click at [717, 211] on icon at bounding box center [717, 211] width 9 height 9
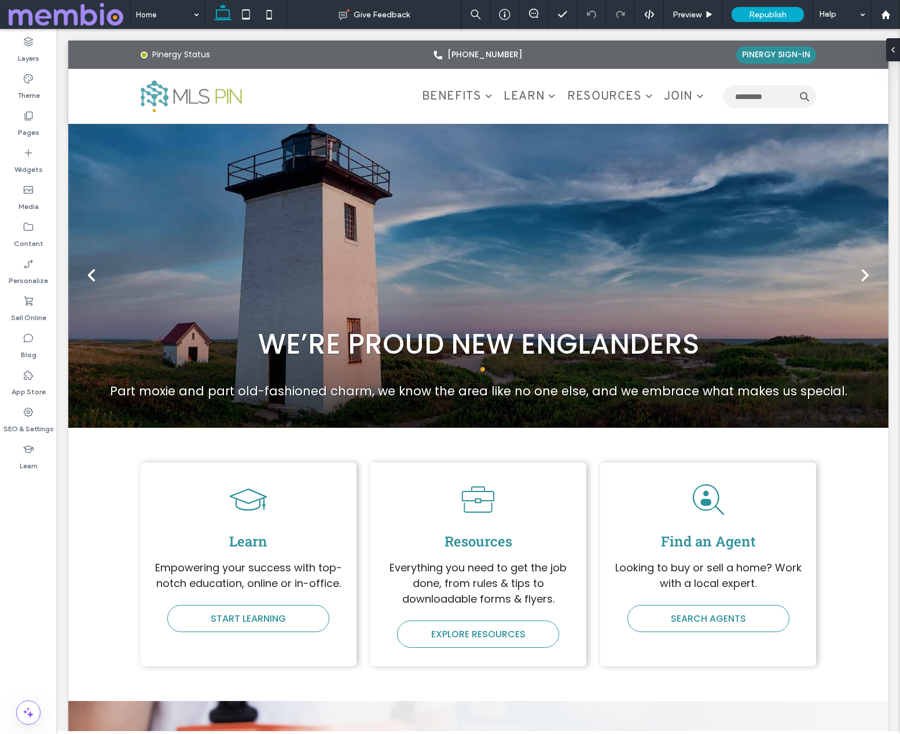
click at [72, 9] on span at bounding box center [69, 14] width 121 height 23
